Goal: Transaction & Acquisition: Purchase product/service

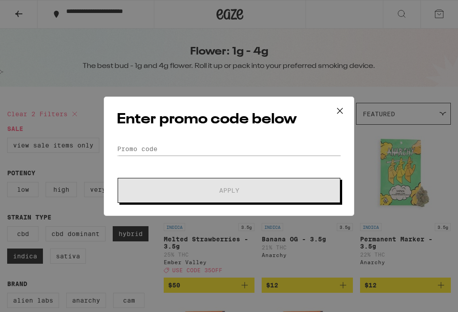
click at [344, 114] on icon at bounding box center [339, 110] width 13 height 13
click at [341, 109] on icon at bounding box center [339, 110] width 13 height 13
click at [46, 40] on div "Enter promo code below Promo Code Apply" at bounding box center [229, 156] width 458 height 312
click at [347, 114] on button at bounding box center [340, 111] width 28 height 29
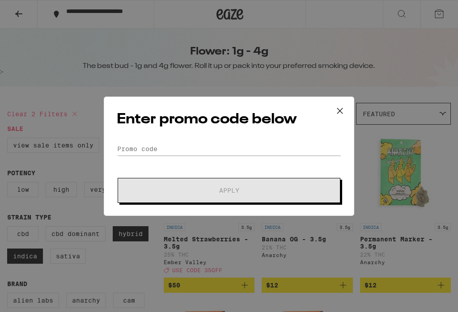
click at [442, 230] on div "Enter promo code below Promo Code Apply" at bounding box center [229, 156] width 458 height 312
click at [343, 114] on icon at bounding box center [339, 110] width 13 height 13
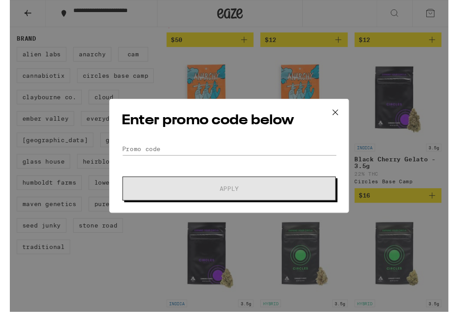
scroll to position [244, 0]
click at [346, 119] on button at bounding box center [340, 118] width 28 height 29
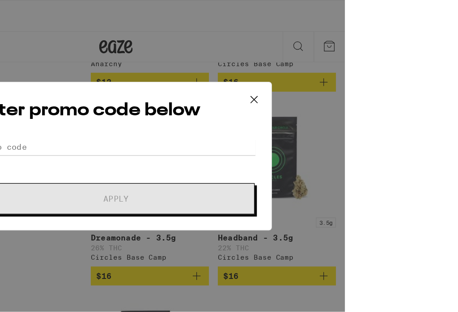
scroll to position [553, 0]
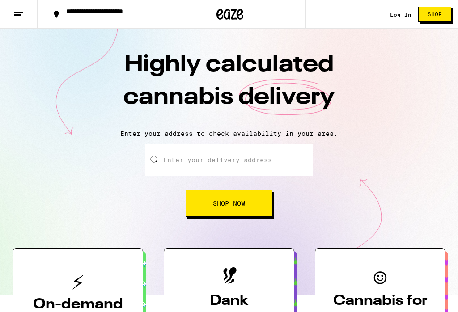
click at [216, 208] on button "Shop Now" at bounding box center [228, 203] width 87 height 27
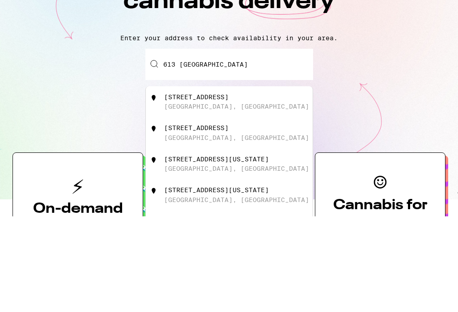
click at [190, 189] on div "[STREET_ADDRESS]" at bounding box center [196, 192] width 64 height 7
type input "[STREET_ADDRESS]"
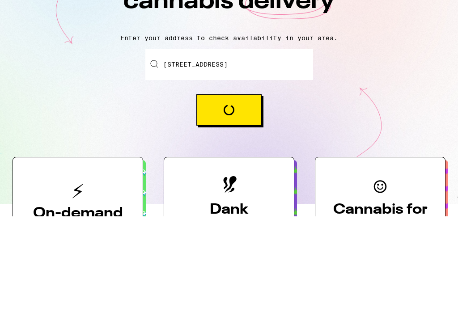
scroll to position [96, 0]
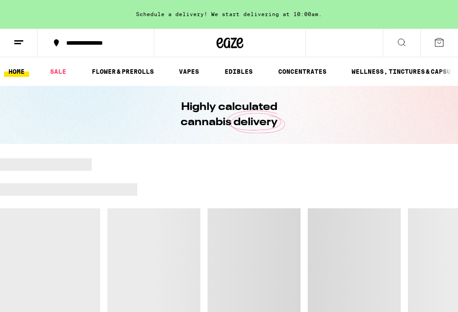
click at [128, 69] on link "FLOWER & PREROLLS" at bounding box center [122, 71] width 71 height 11
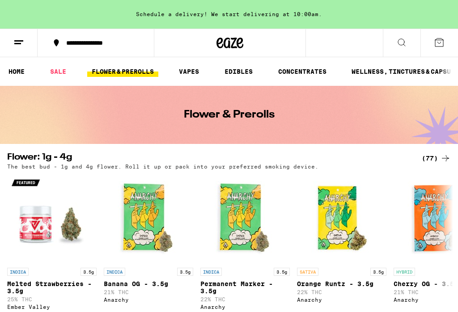
click at [436, 158] on div "(77)" at bounding box center [435, 158] width 29 height 11
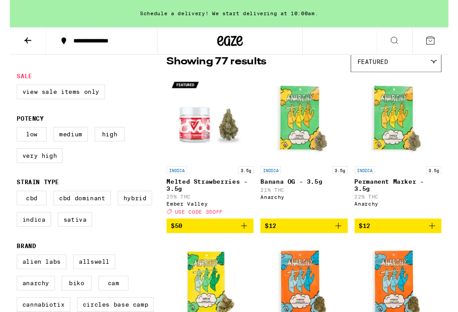
scroll to position [76, 0]
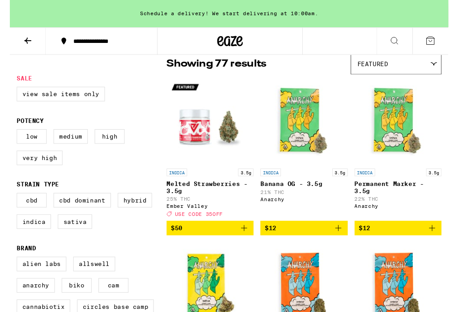
click at [17, 239] on label "Indica" at bounding box center [25, 231] width 36 height 15
click at [9, 203] on input "Indica" at bounding box center [9, 203] width 0 height 0
checkbox input "true"
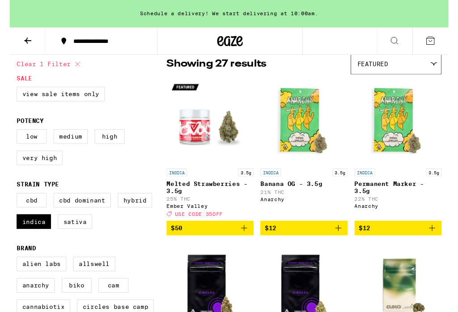
click at [136, 217] on label "Hybrid" at bounding box center [131, 209] width 36 height 15
click at [9, 203] on input "Hybrid" at bounding box center [9, 203] width 0 height 0
checkbox input "true"
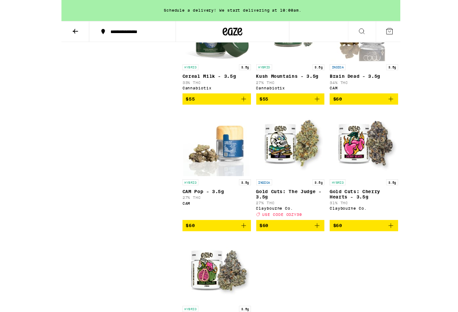
scroll to position [2837, 0]
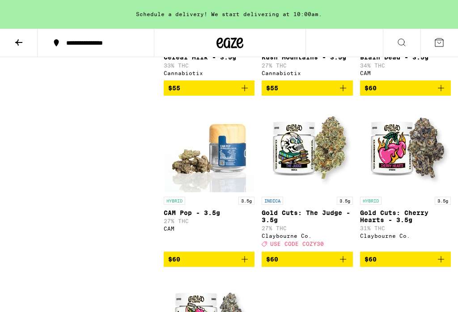
click at [16, 37] on icon at bounding box center [18, 42] width 11 height 11
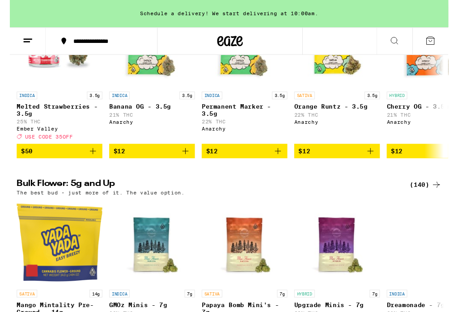
scroll to position [147, 0]
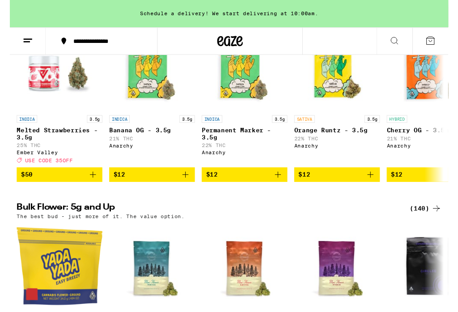
click at [434, 223] on div "(140)" at bounding box center [433, 217] width 33 height 11
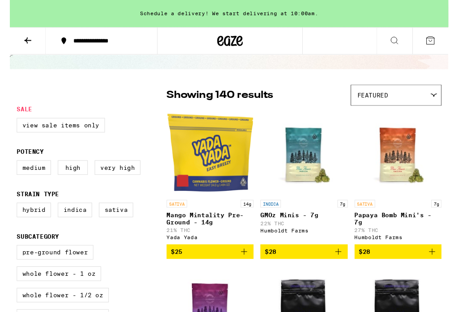
scroll to position [46, 0]
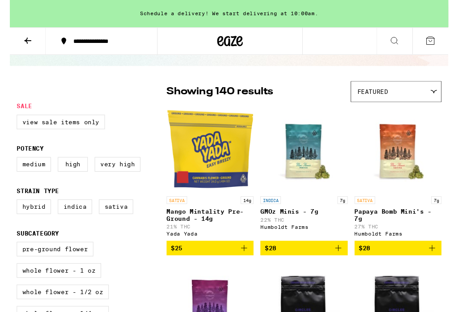
click at [14, 223] on label "Hybrid" at bounding box center [25, 215] width 36 height 15
click at [9, 210] on input "Hybrid" at bounding box center [9, 210] width 0 height 0
checkbox input "true"
click at [78, 223] on label "Indica" at bounding box center [68, 215] width 36 height 15
click at [9, 210] on input "Indica" at bounding box center [9, 210] width 0 height 0
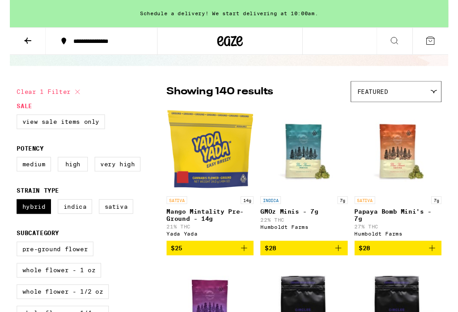
checkbox input "true"
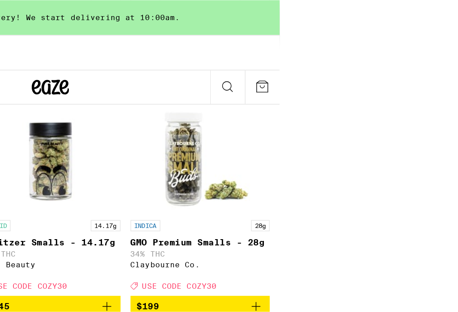
scroll to position [4449, 0]
